Goal: Information Seeking & Learning: Find specific fact

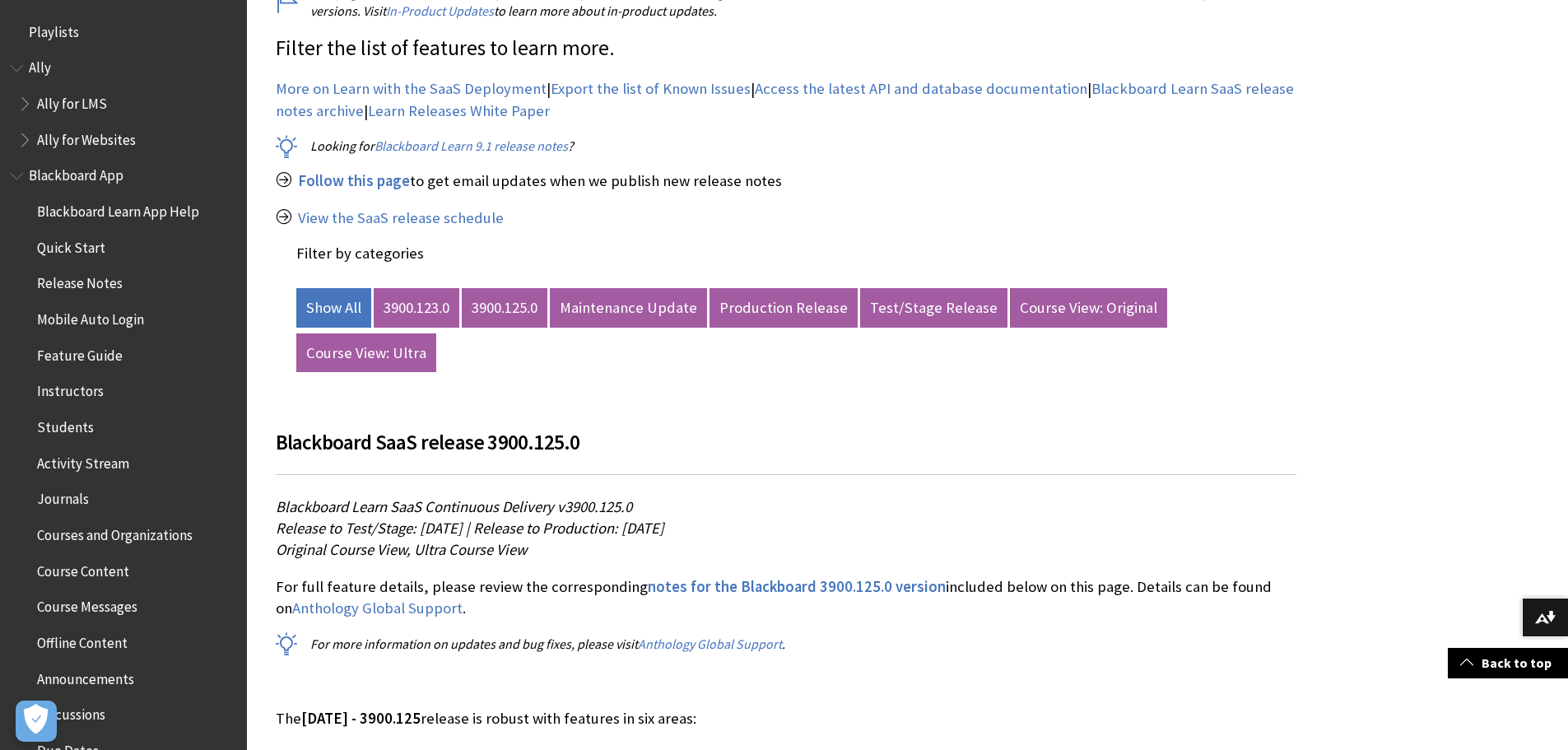
scroll to position [1801, 0]
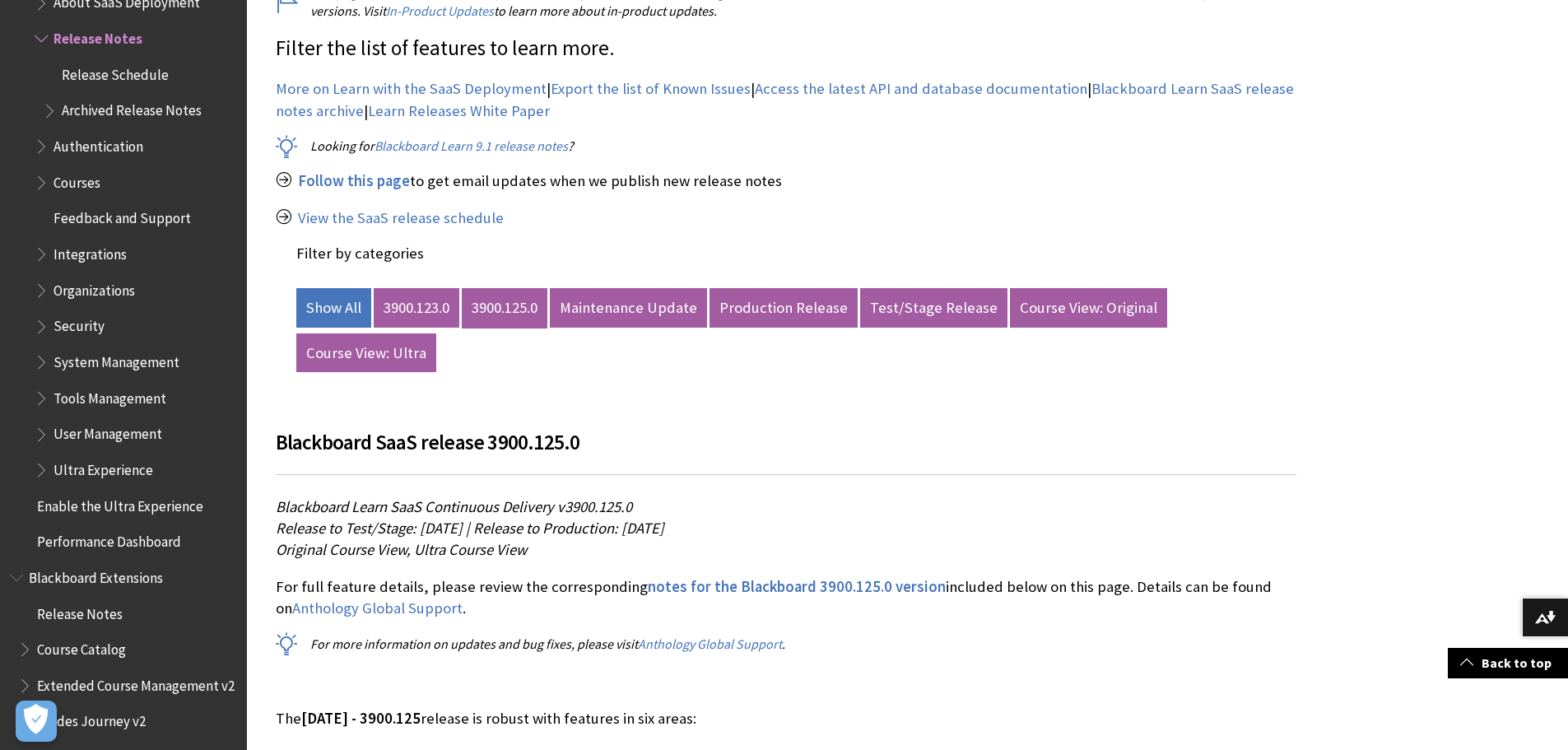
click at [514, 312] on link "3900.125.0" at bounding box center [505, 308] width 86 height 39
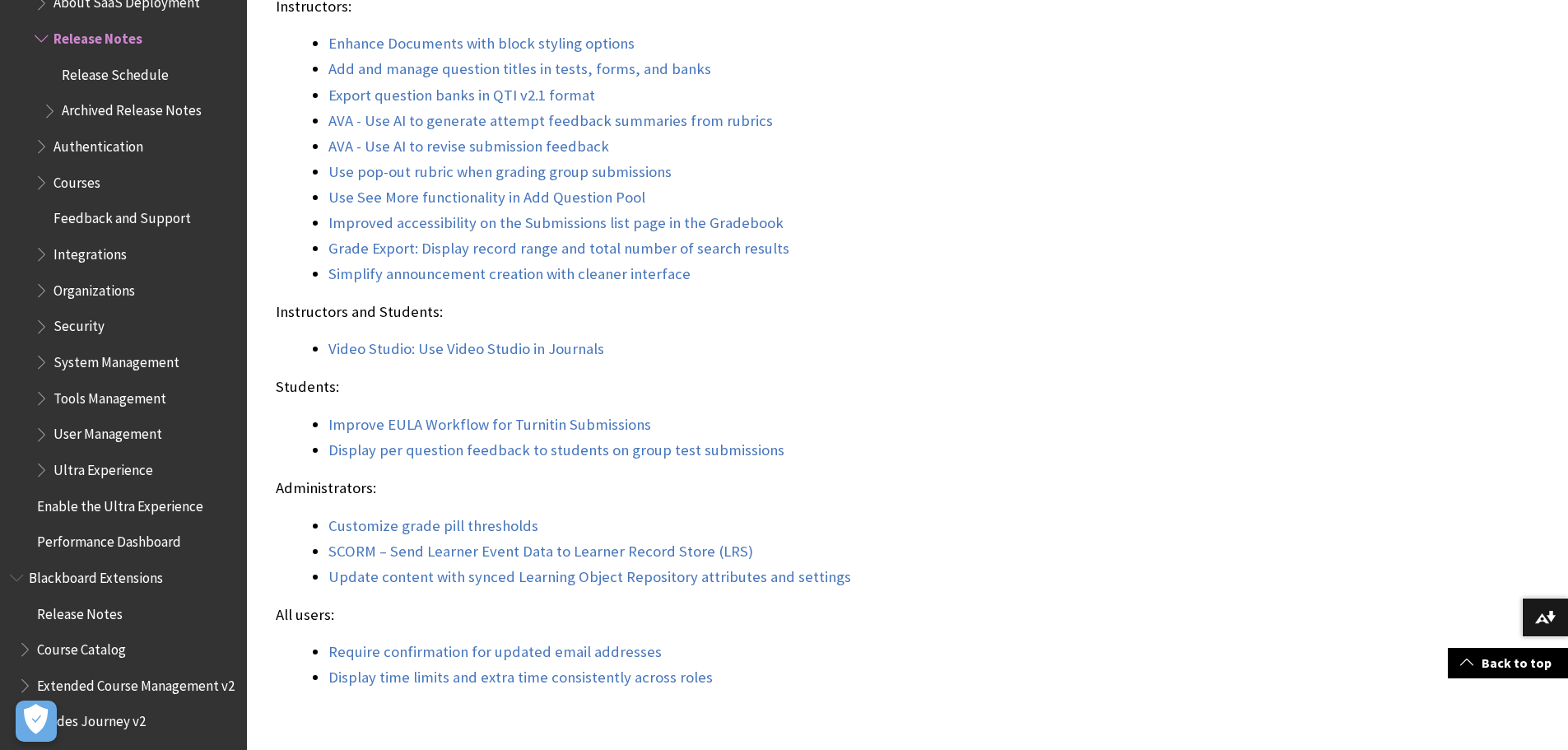
scroll to position [1728, 0]
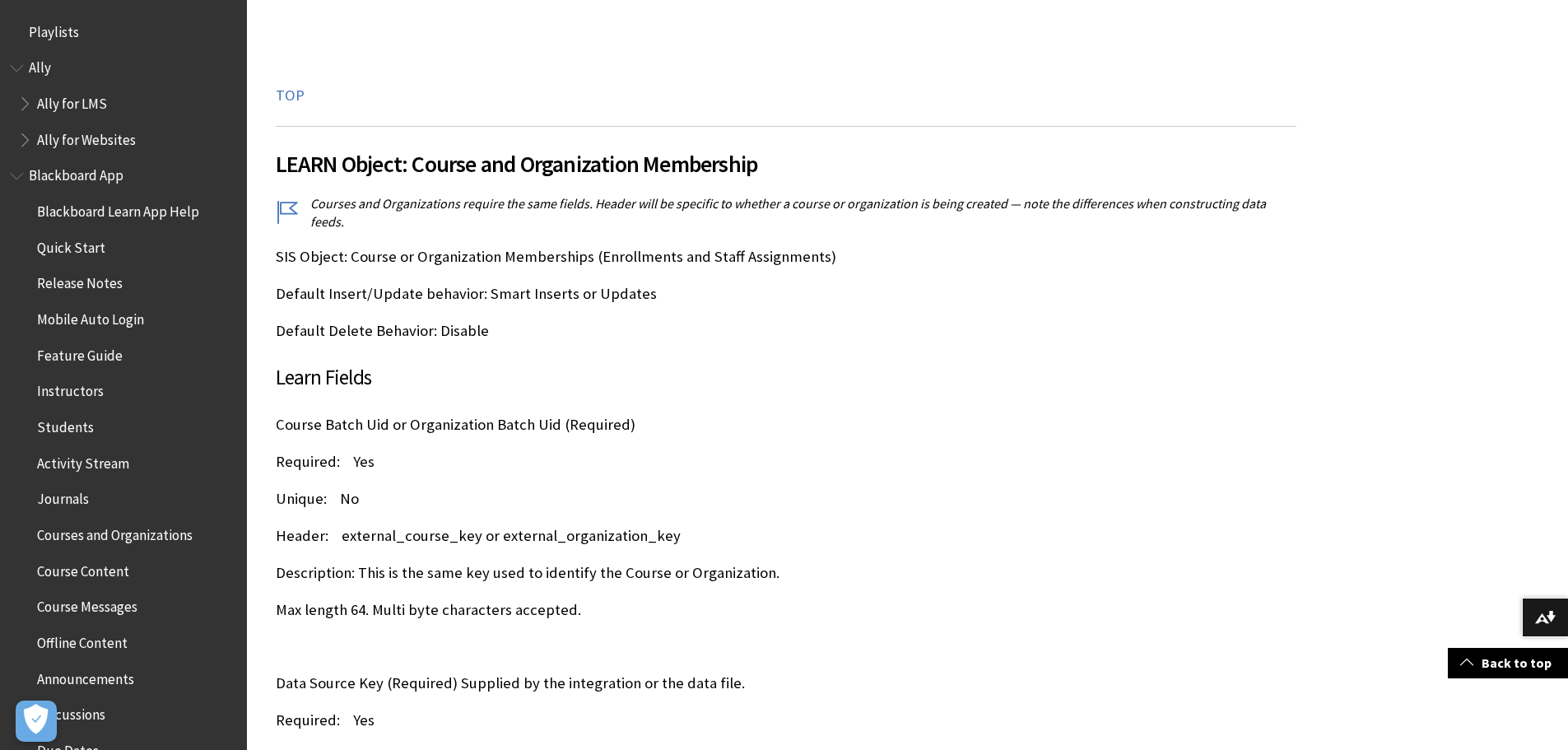
scroll to position [2686, 0]
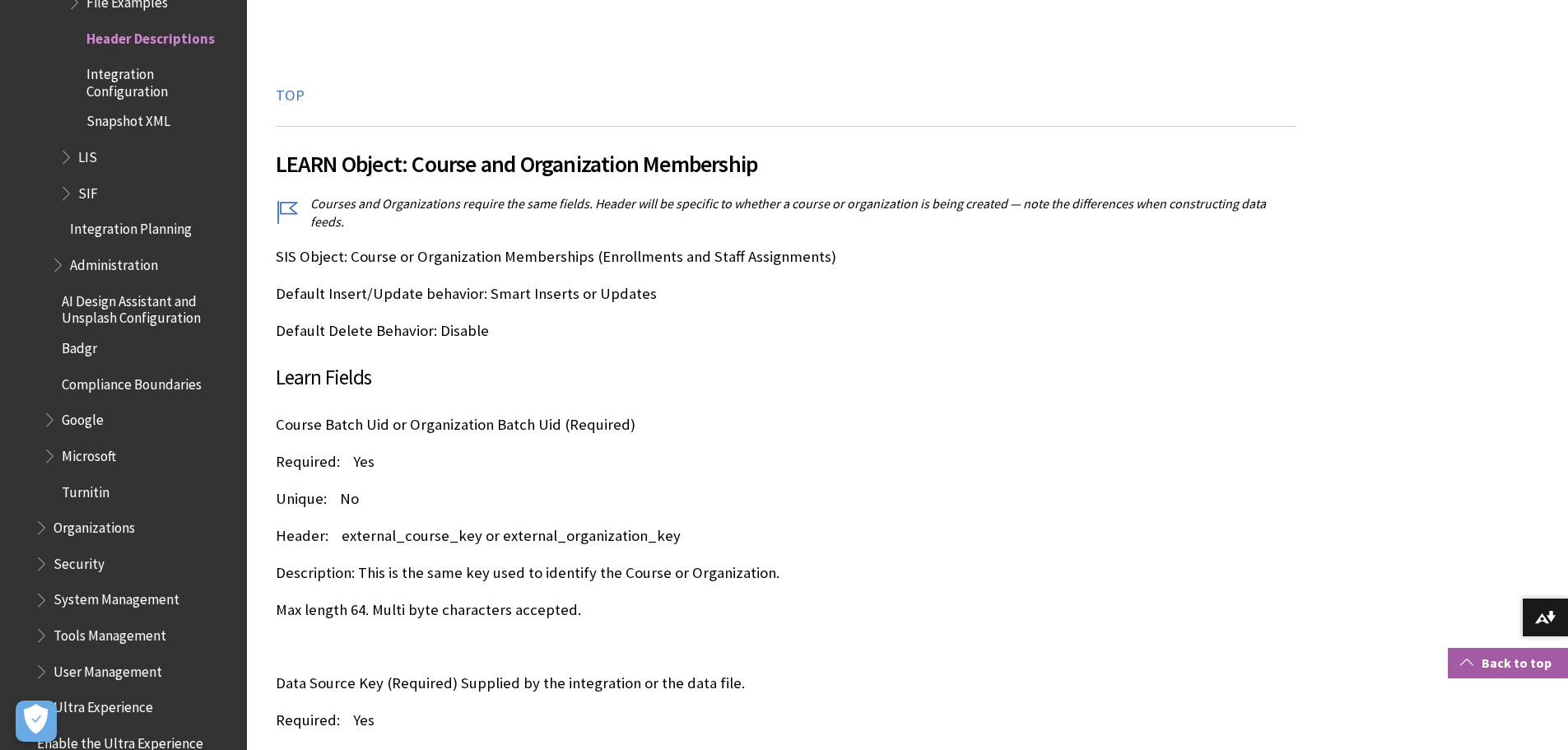
click at [1513, 654] on link "Back to top" at bounding box center [1509, 663] width 120 height 31
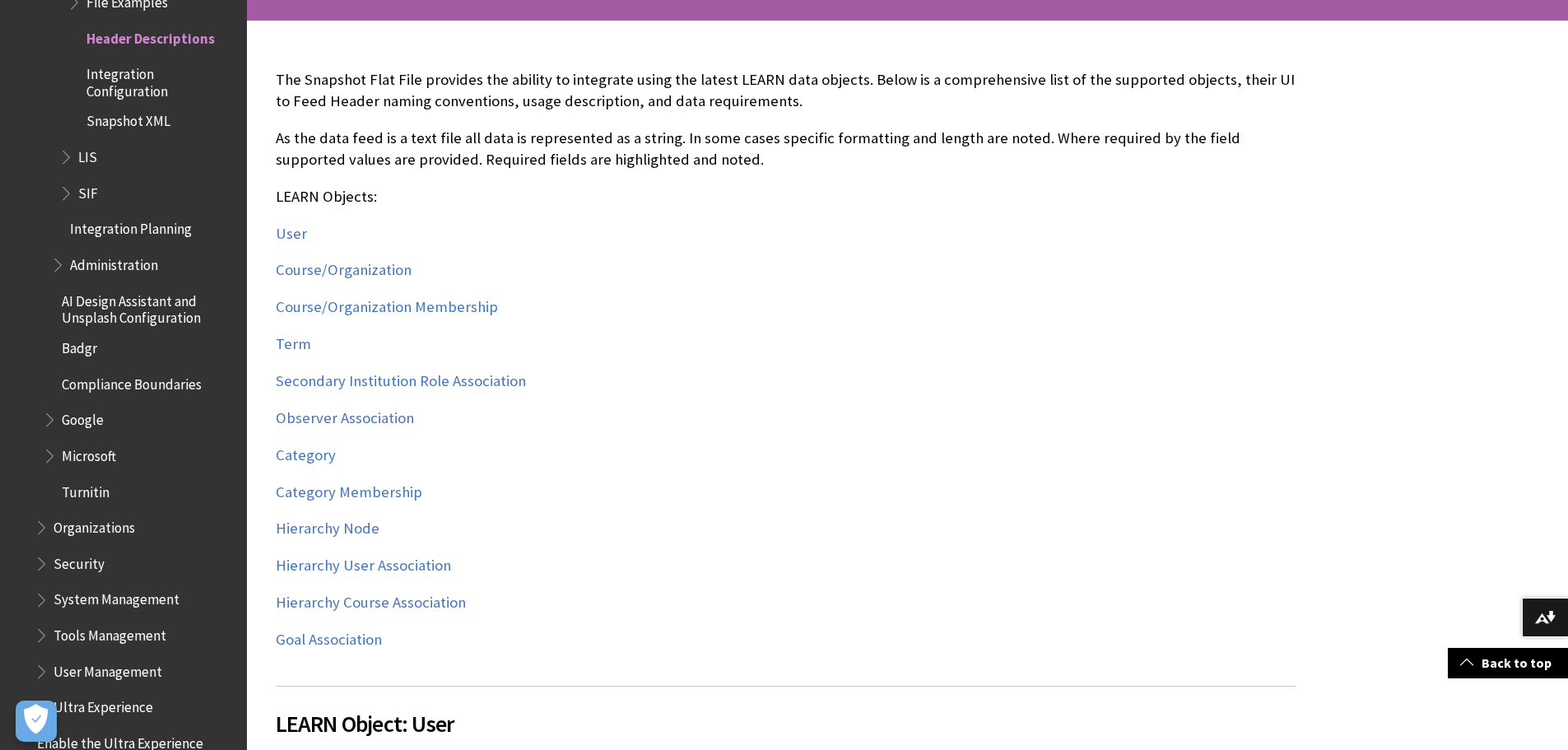
scroll to position [330, 0]
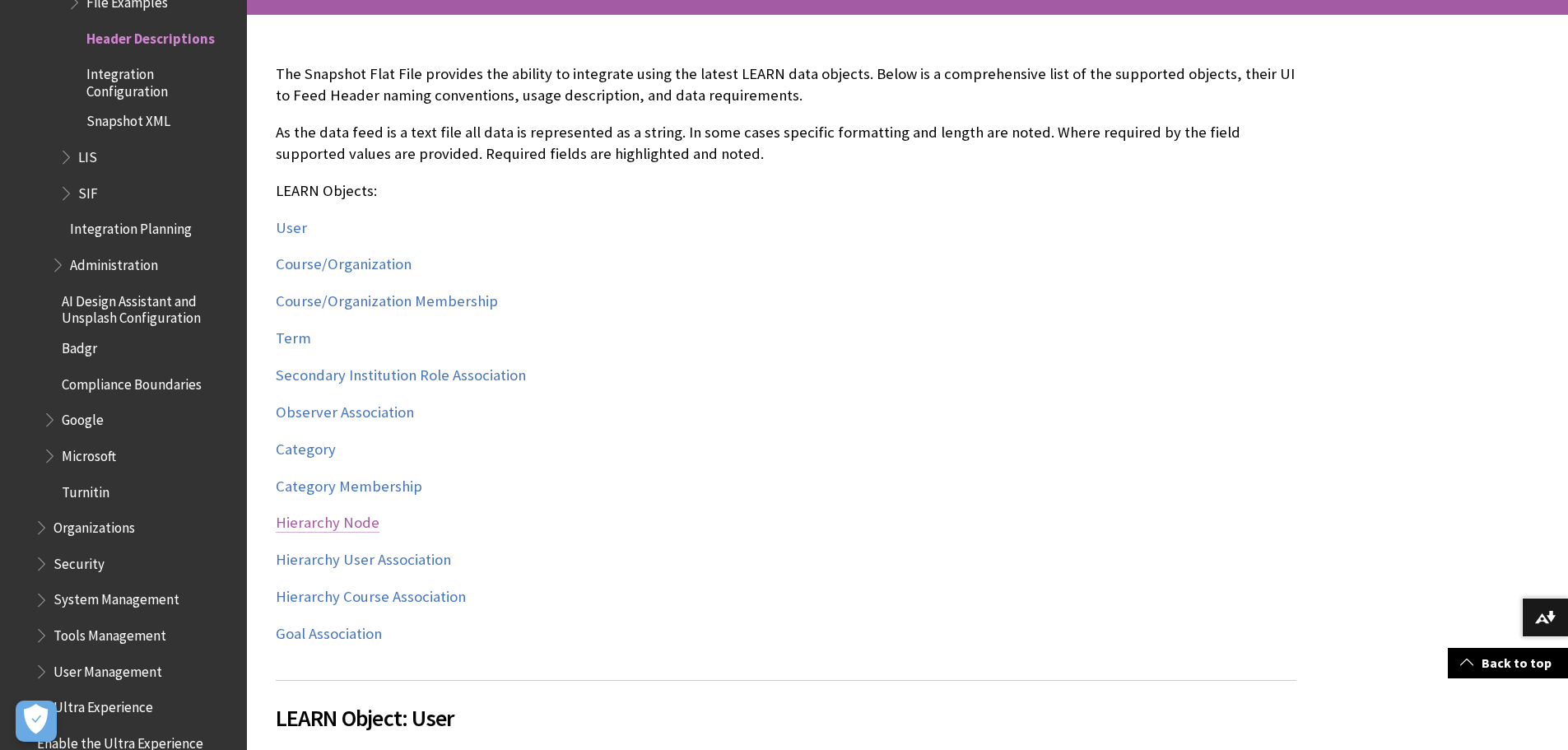
click at [353, 521] on link "Hierarchy Node" at bounding box center [328, 523] width 104 height 20
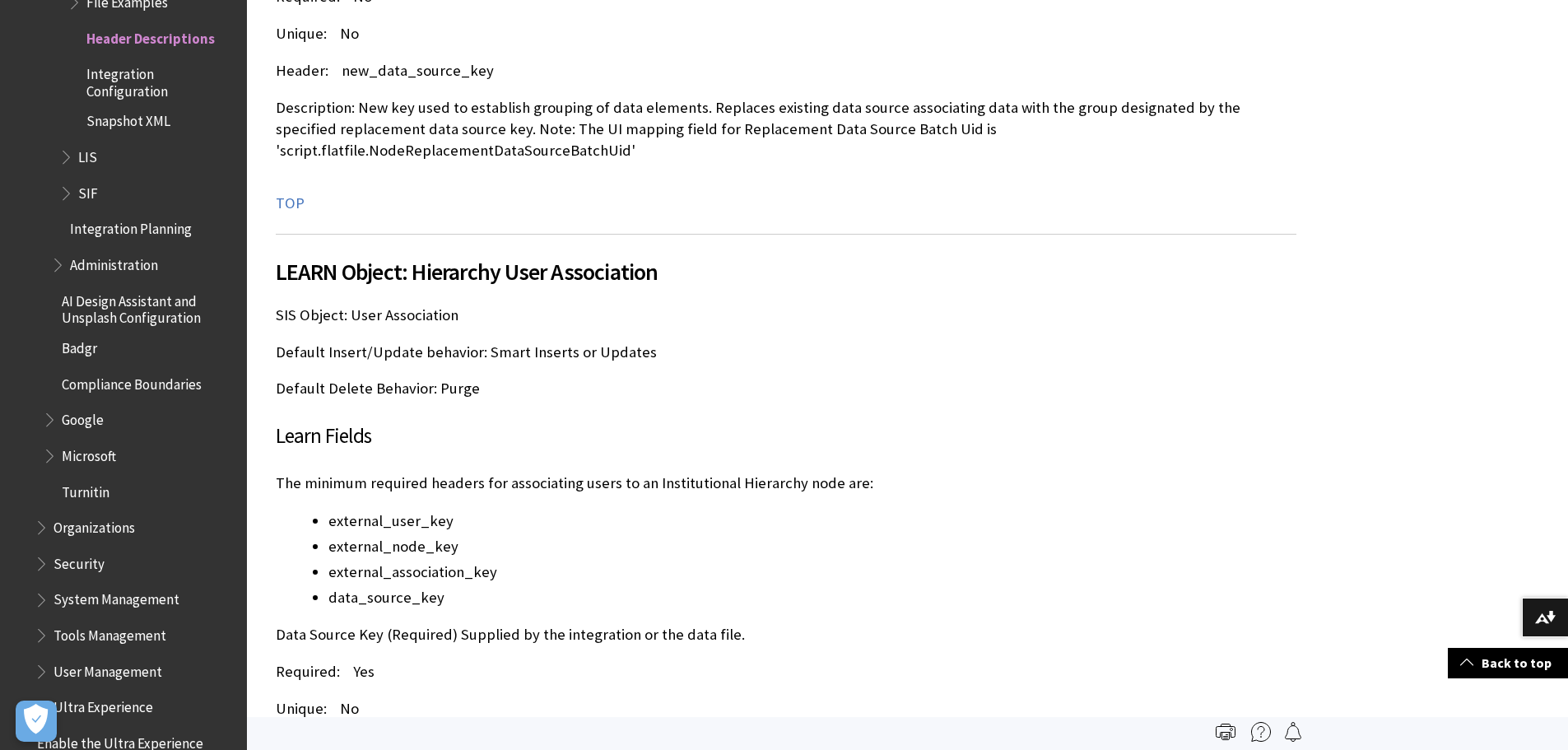
scroll to position [43881, 0]
drag, startPoint x: 326, startPoint y: 349, endPoint x: 483, endPoint y: 423, distance: 173.6
click at [483, 510] on ul "external_user_key external_node_key external_association_key data_source_key" at bounding box center [786, 560] width 1020 height 99
copy ul "external_user_key external_node_key external_association_key data_source_key"
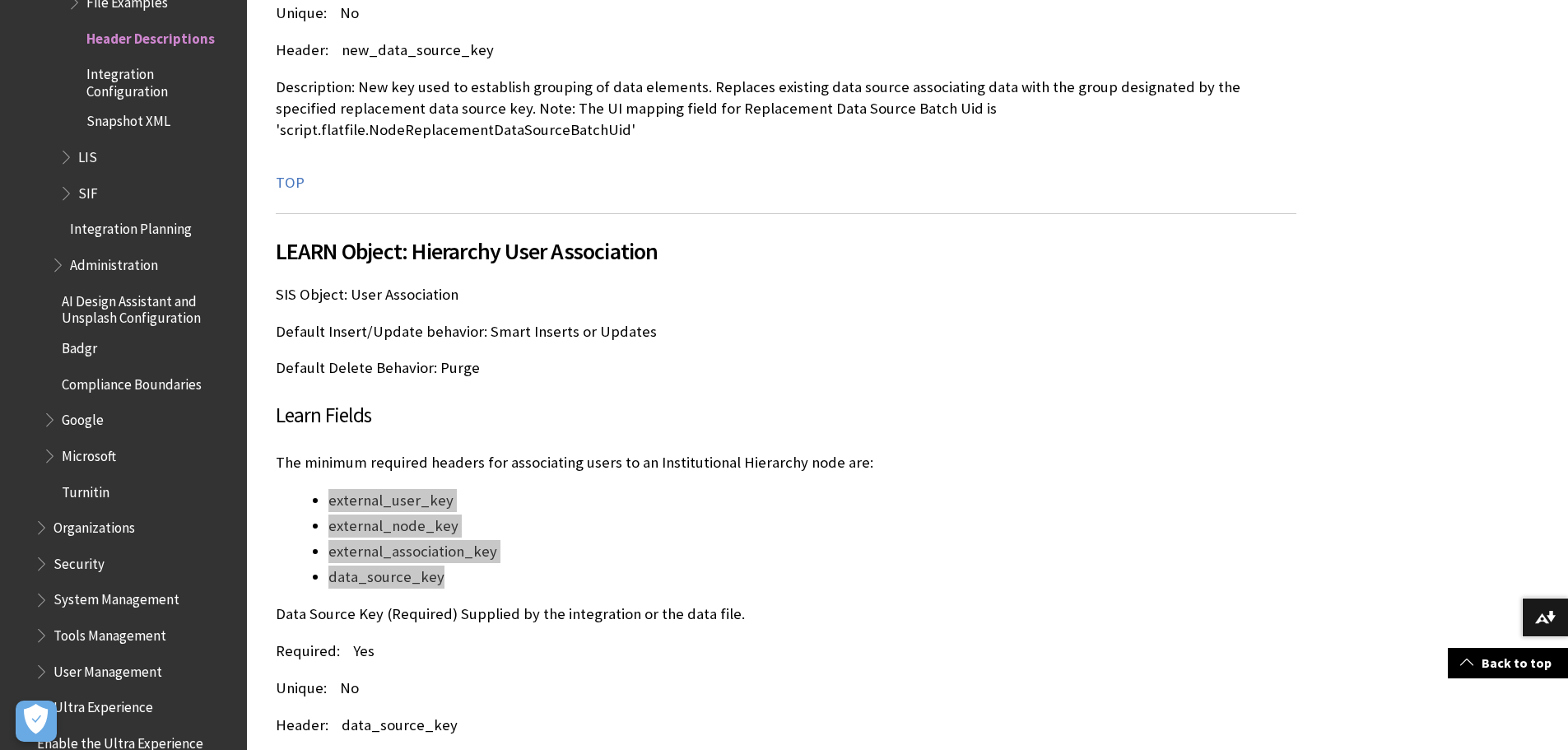
scroll to position [43963, 0]
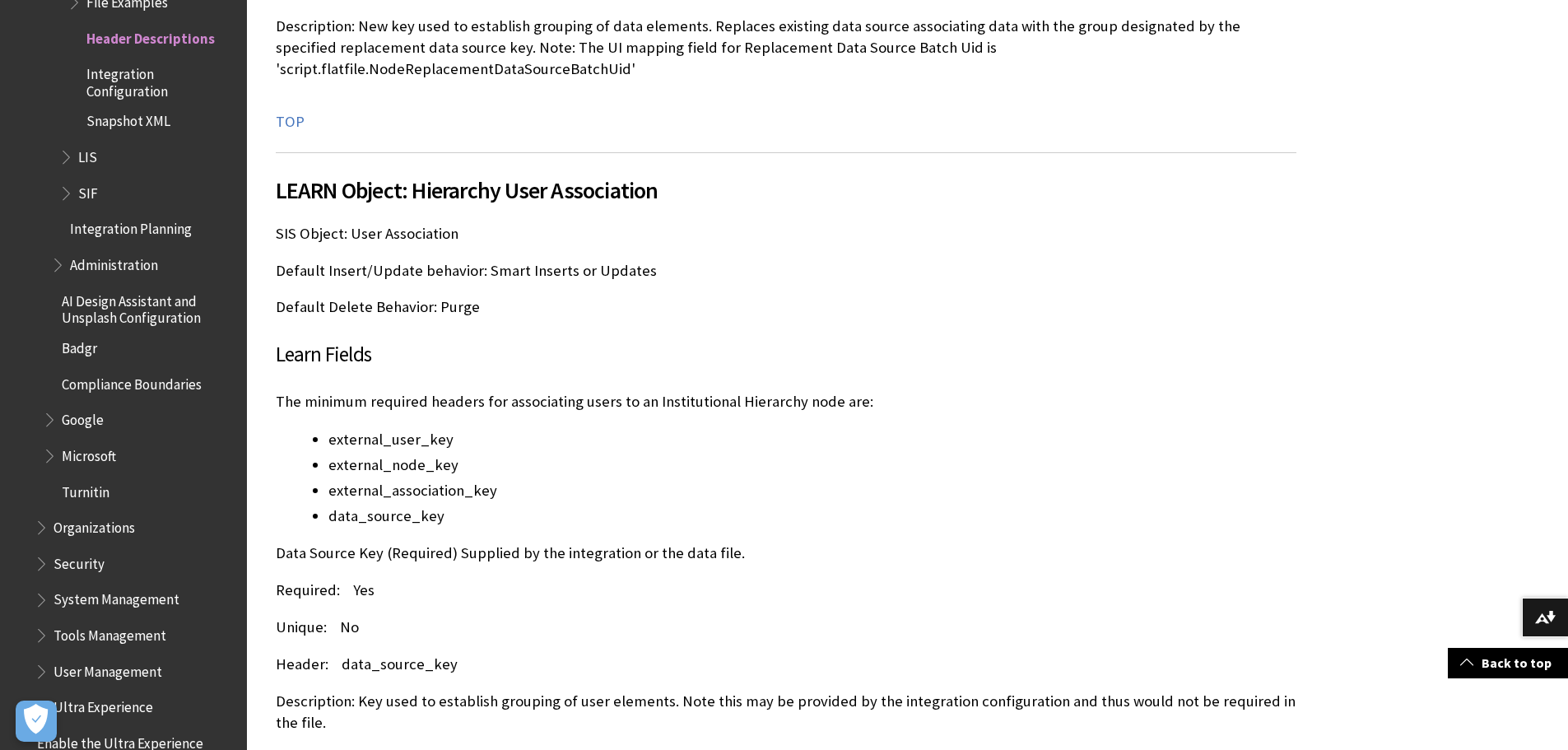
click at [825, 543] on p "Data Source Key (Required) Supplied by the integration or the data file." at bounding box center [786, 553] width 1020 height 21
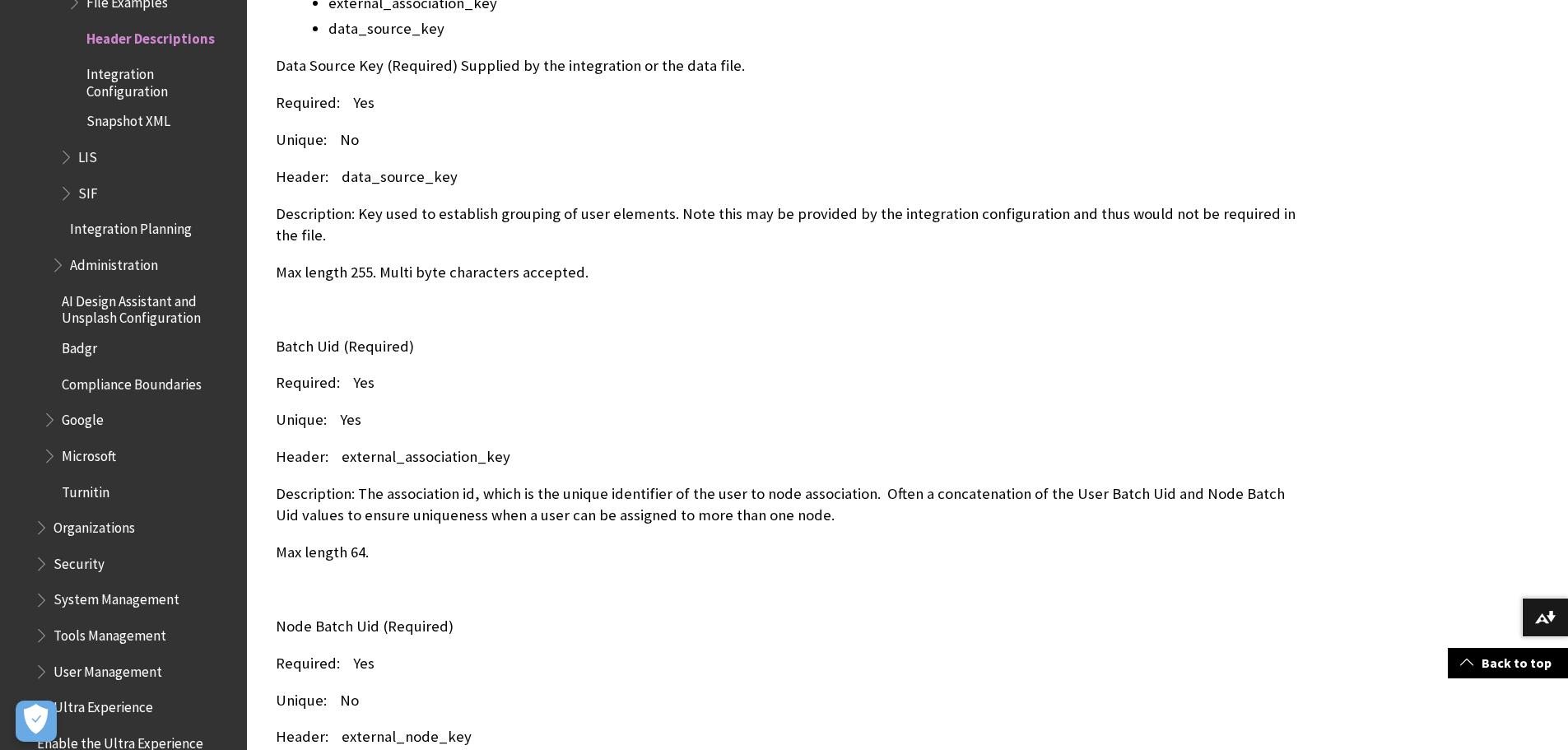
scroll to position [44457, 0]
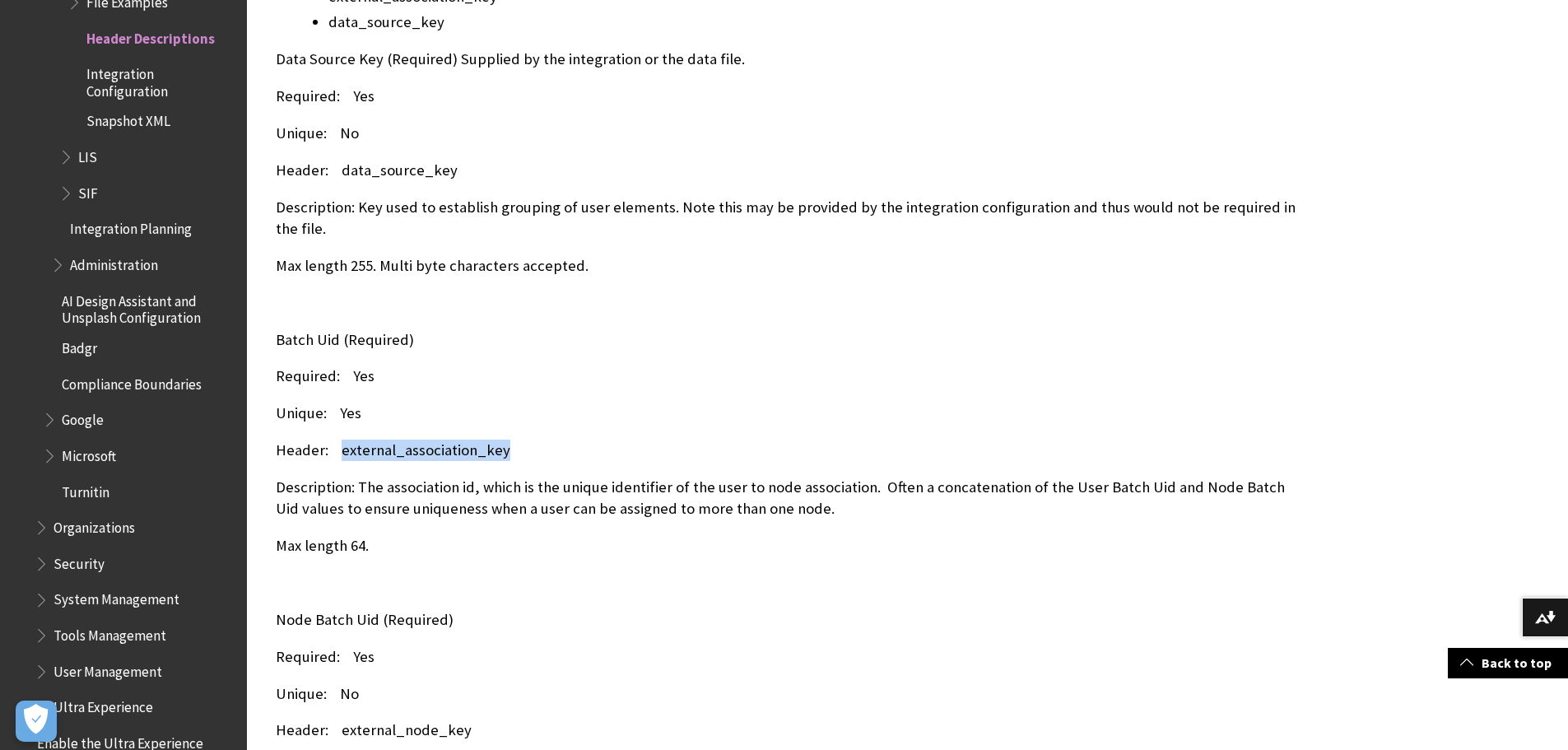
drag, startPoint x: 342, startPoint y: 281, endPoint x: 509, endPoint y: 282, distance: 167.0
click at [509, 439] on p "Header: external_association_key" at bounding box center [786, 450] width 1020 height 21
copy p "external_association_key"
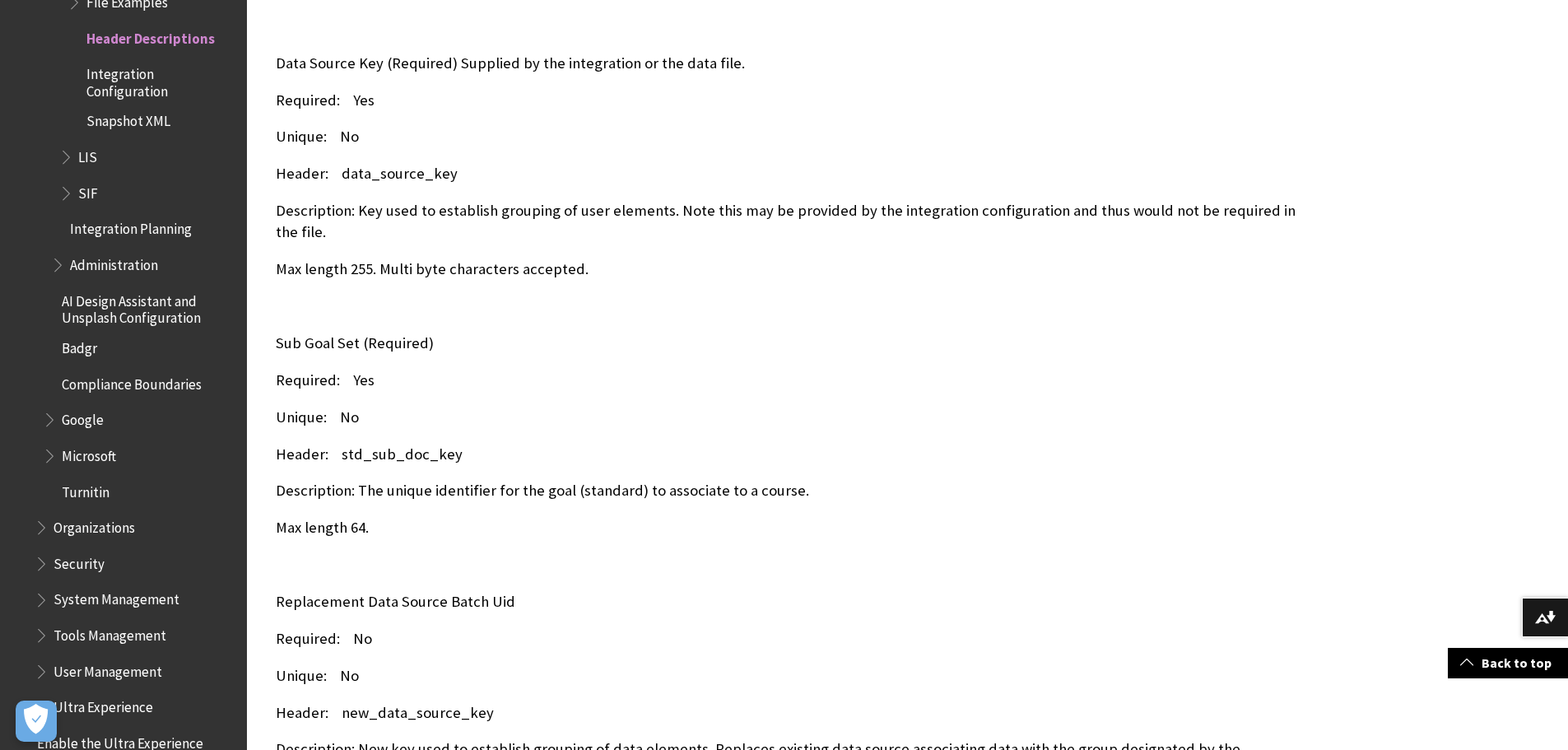
scroll to position [49149, 0]
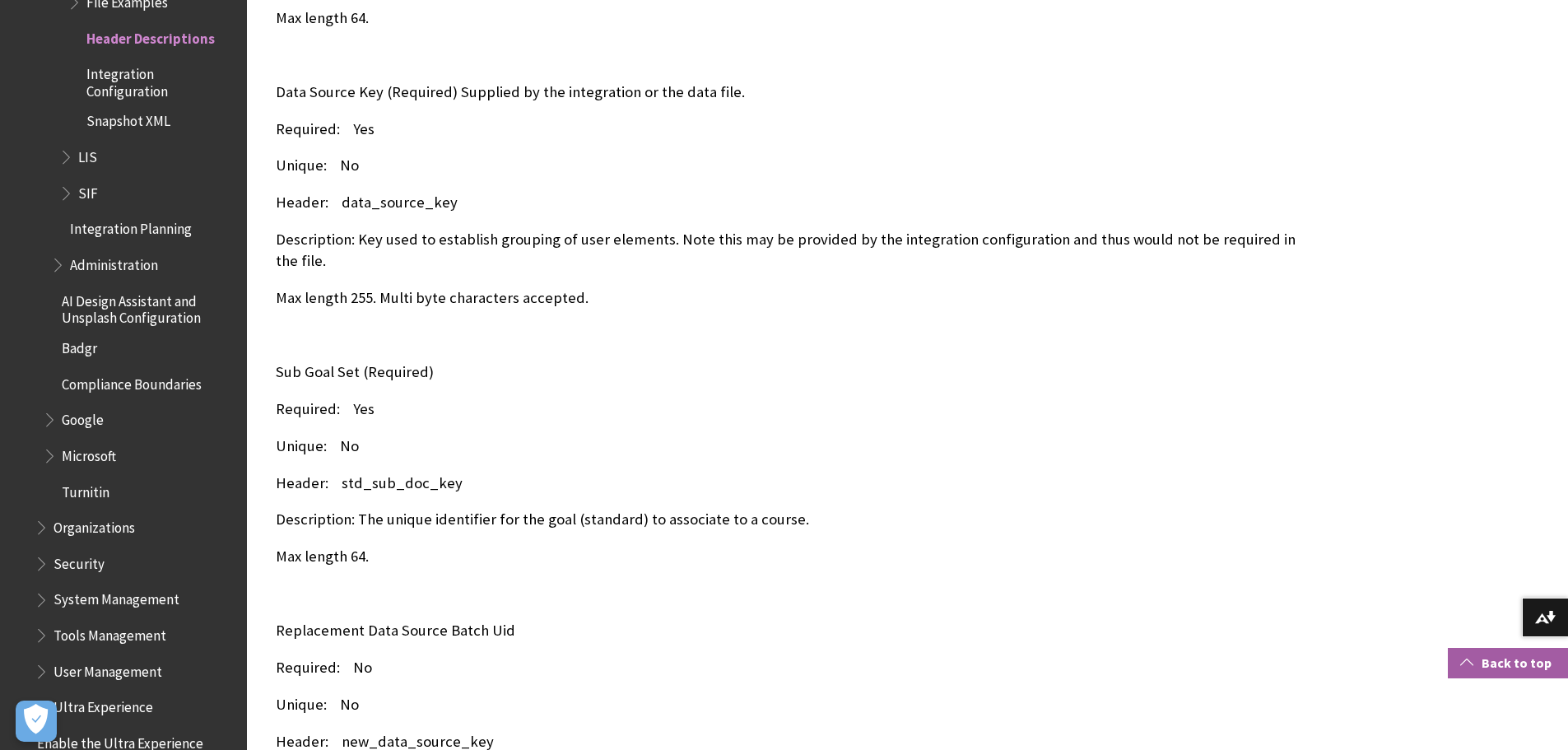
click at [1514, 671] on link "Back to top" at bounding box center [1509, 663] width 120 height 31
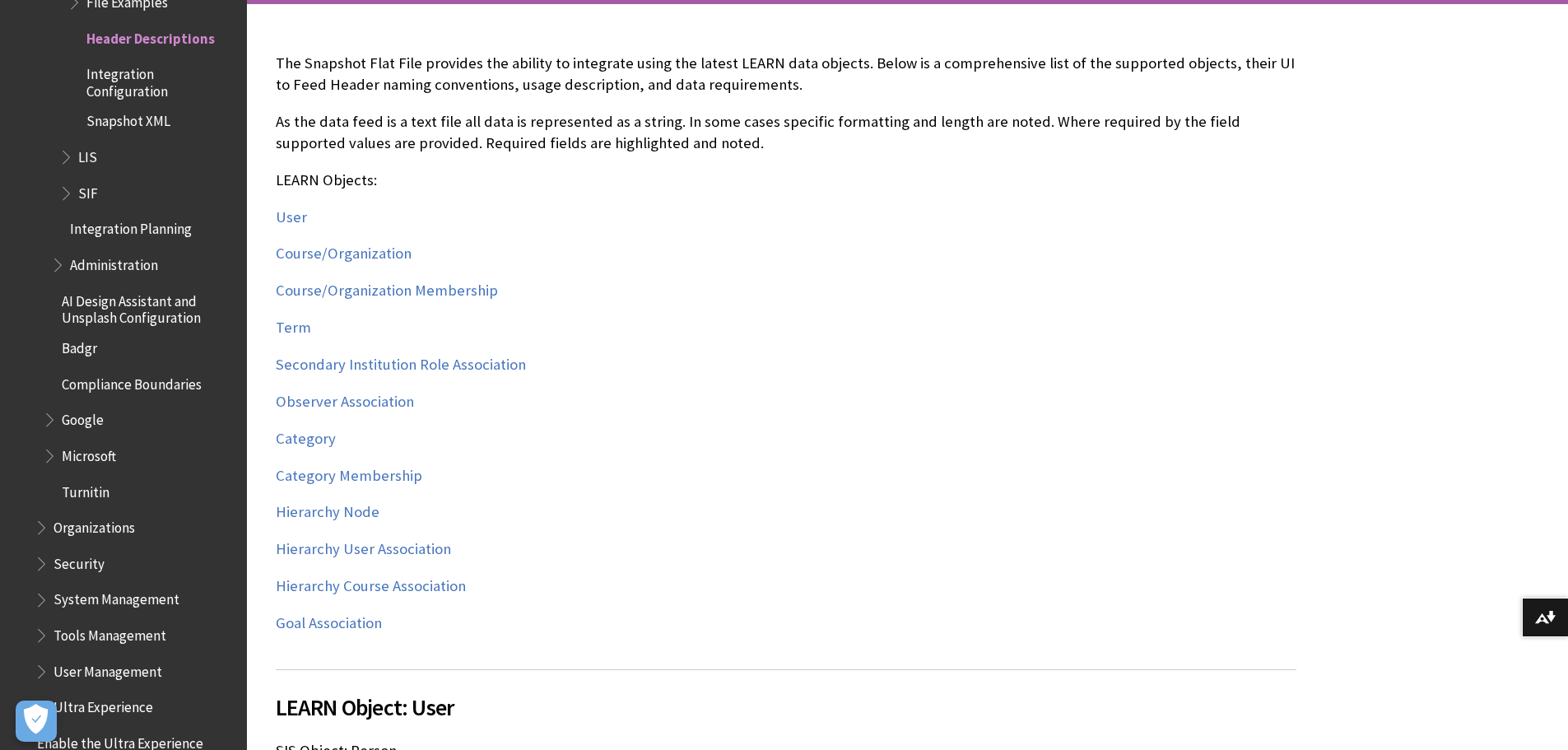
scroll to position [412, 0]
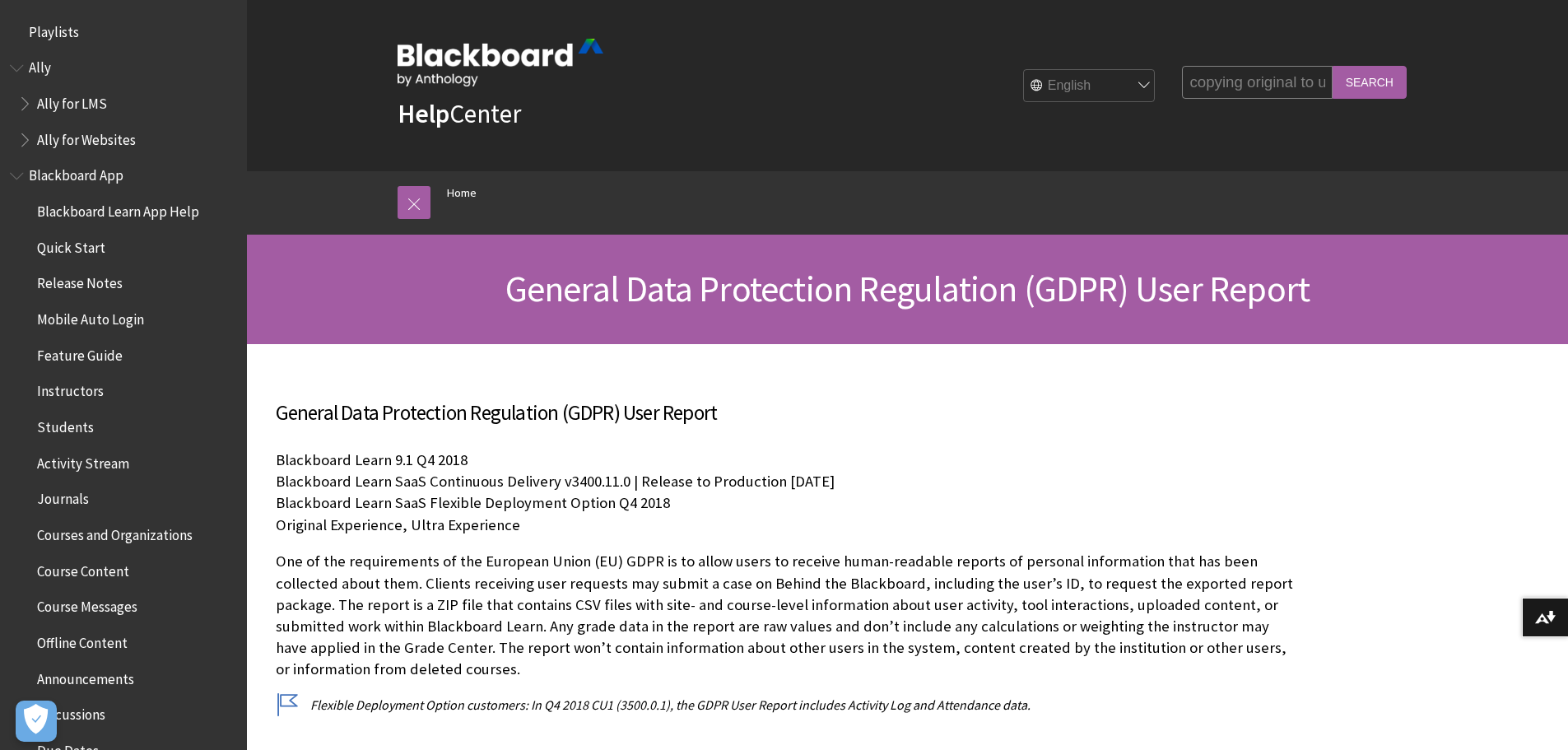
click at [1267, 83] on input "copying original to ultra" at bounding box center [1257, 82] width 150 height 32
paste input "external_association_key"
type input "external_association_key"
click at [1333, 66] on input "Search" at bounding box center [1370, 82] width 75 height 32
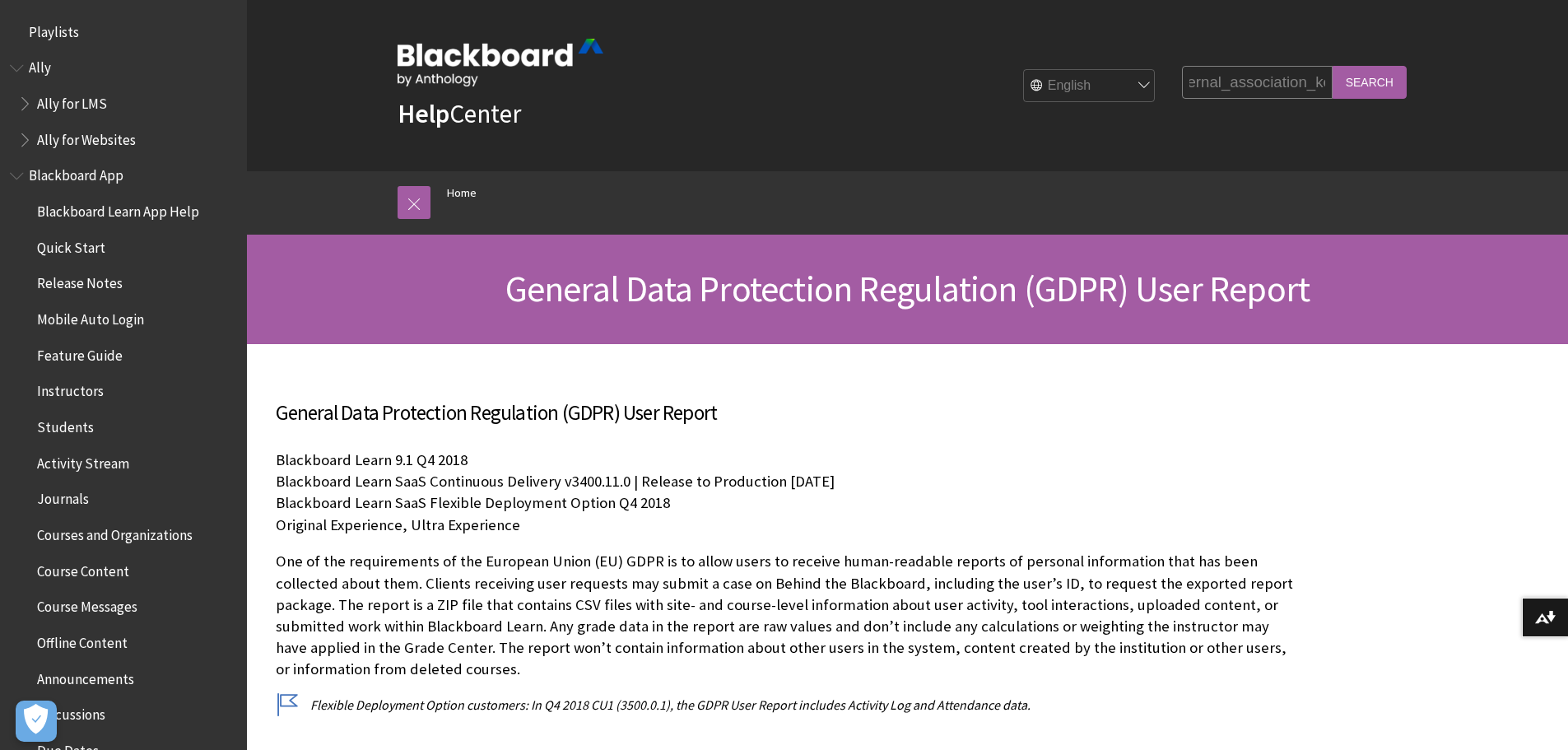
scroll to position [0, 0]
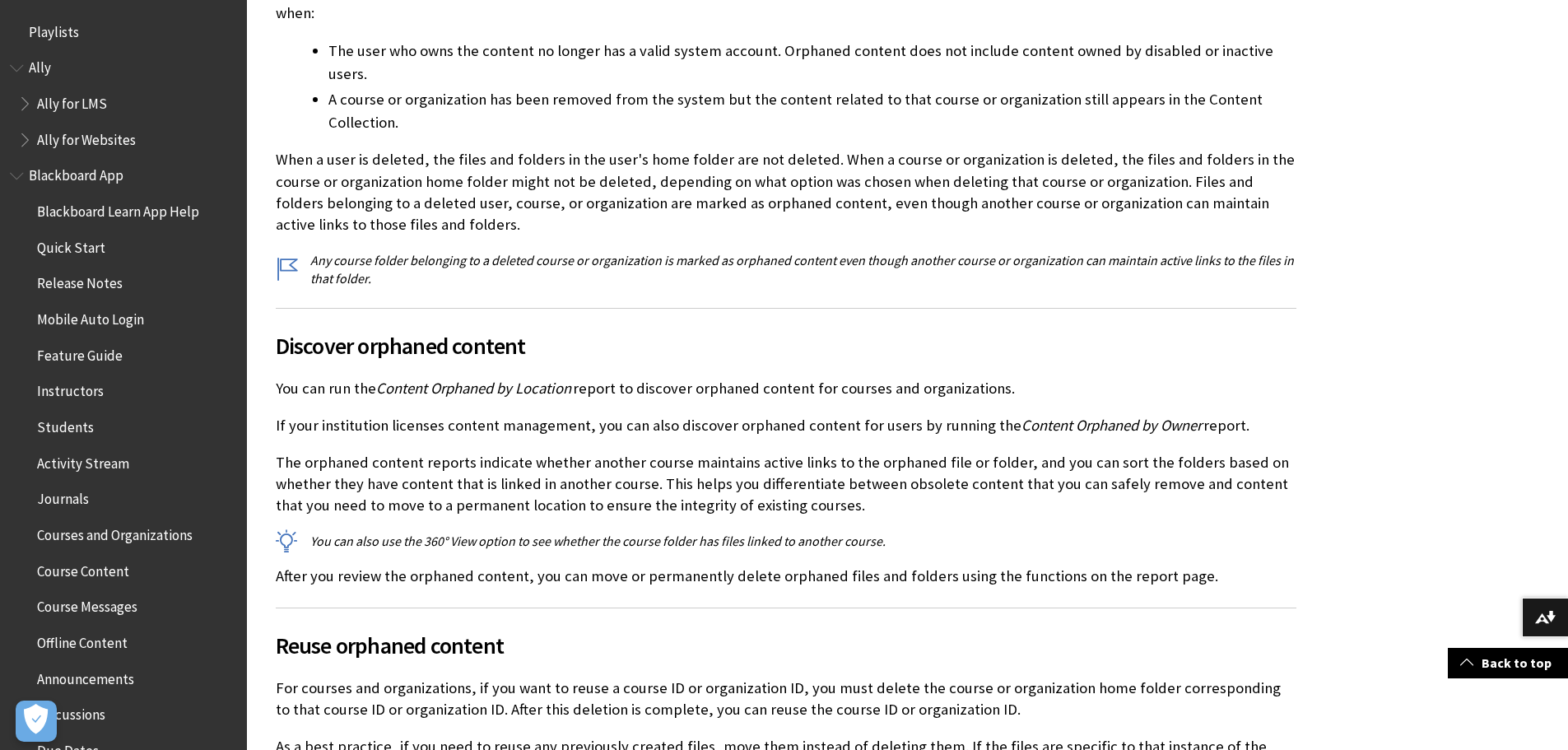
scroll to position [3449, 0]
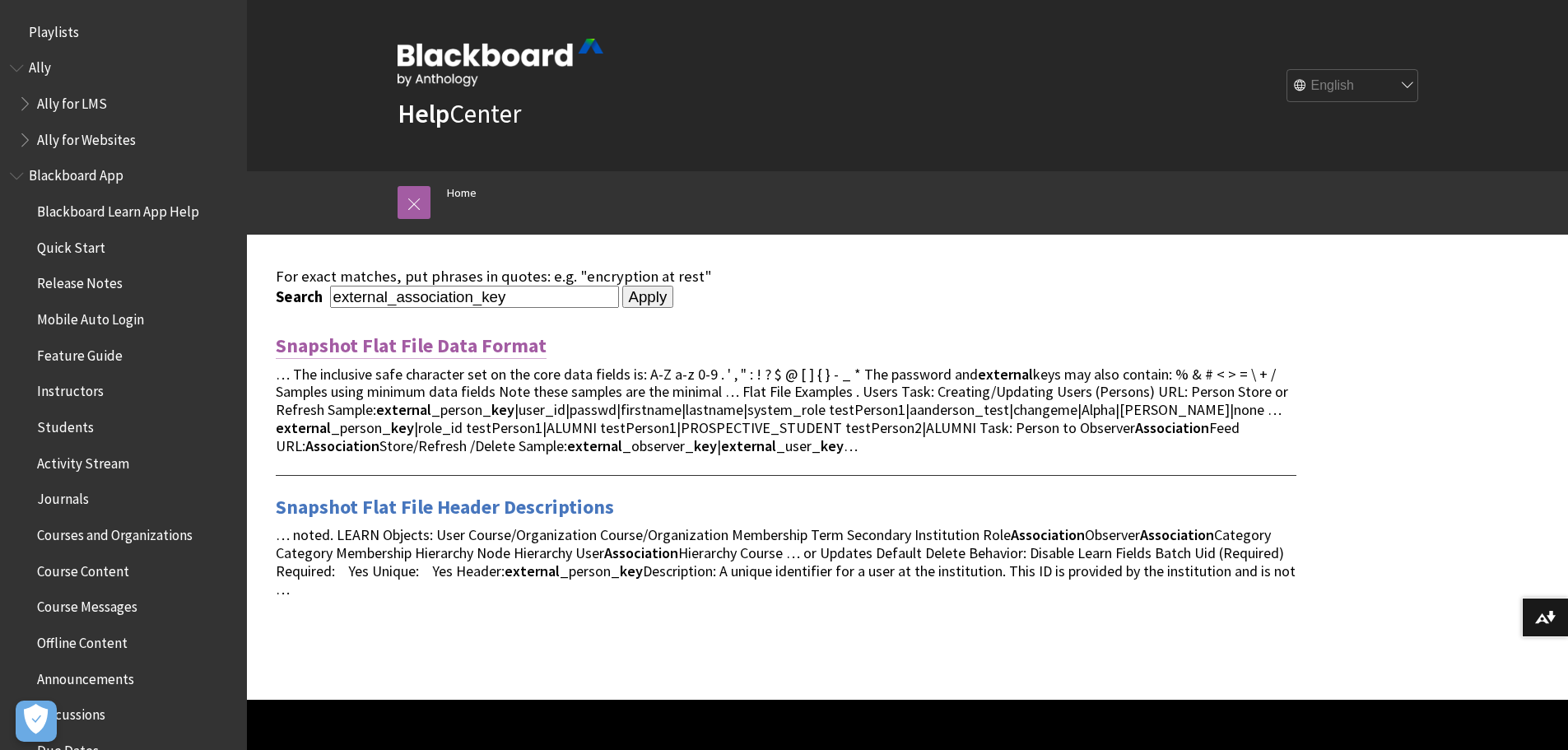
click at [372, 346] on link "Snapshot Flat File Data Format" at bounding box center [411, 346] width 270 height 27
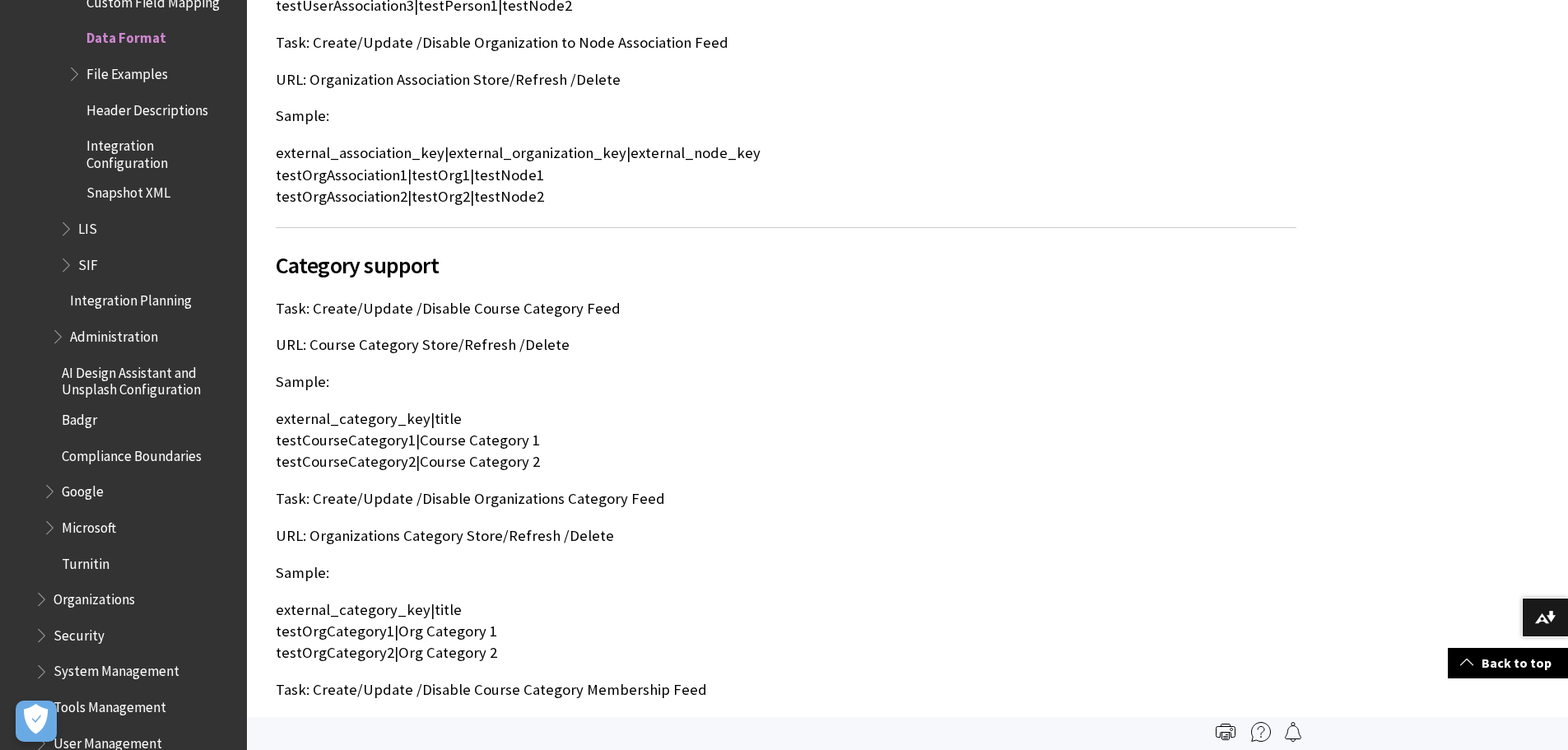
scroll to position [5383, 0]
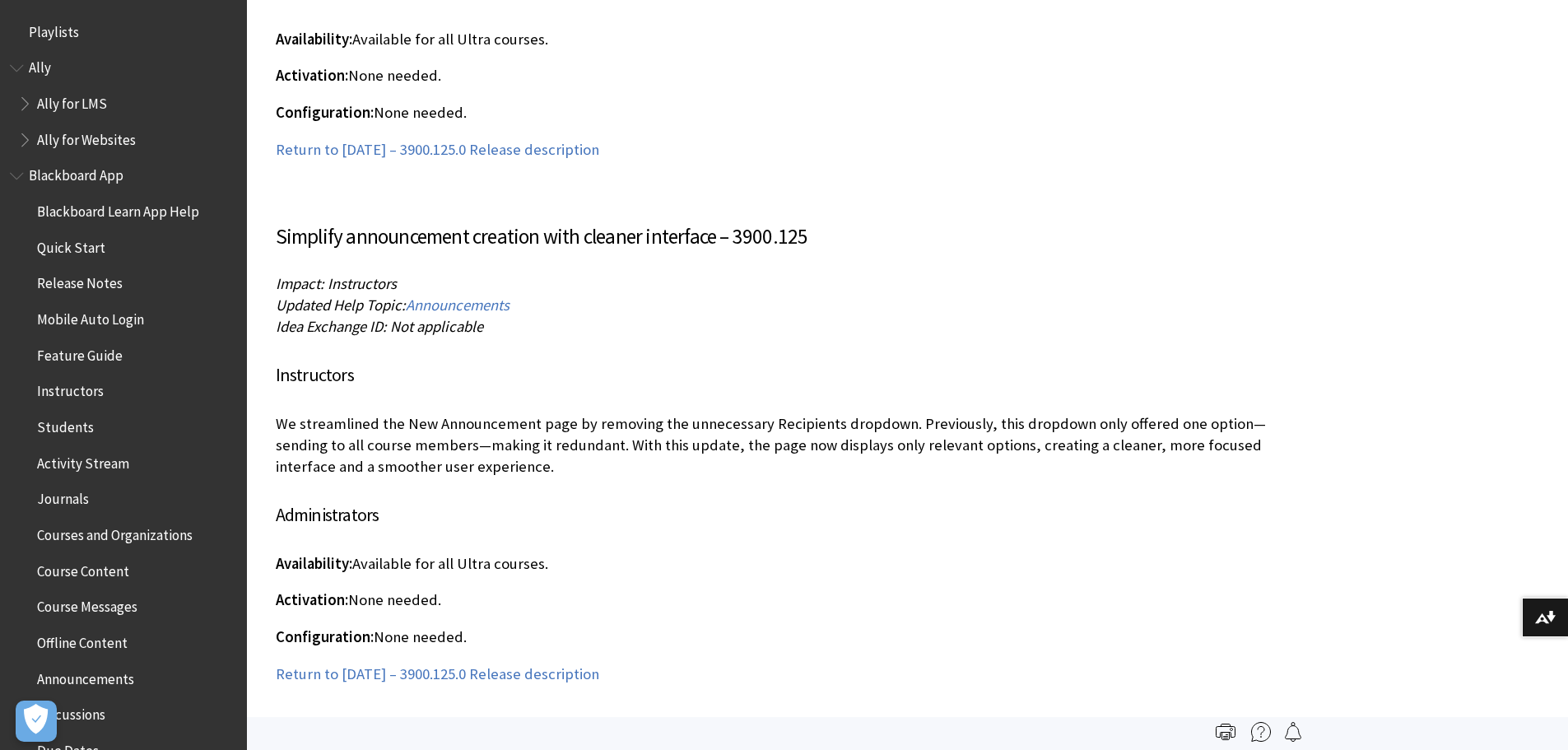
scroll to position [1801, 0]
